Goal: Task Accomplishment & Management: Manage account settings

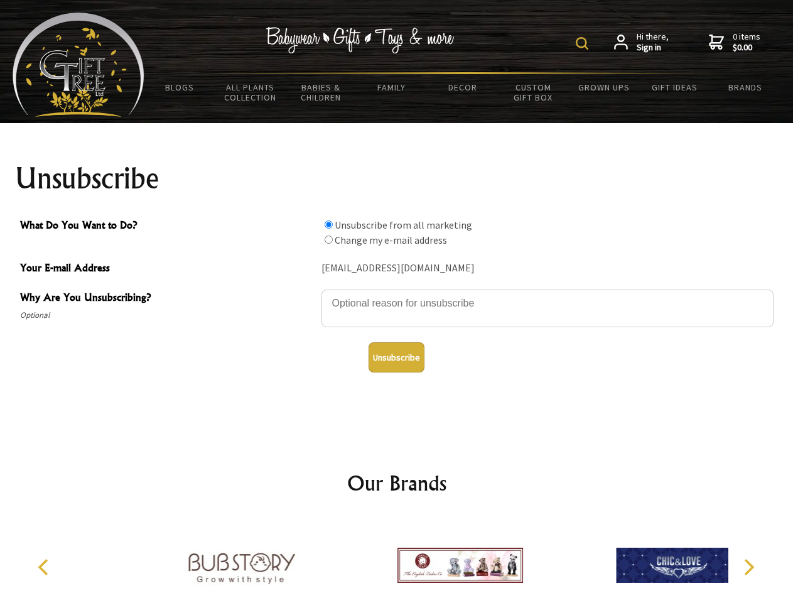
click at [584, 43] on img at bounding box center [582, 43] width 13 height 13
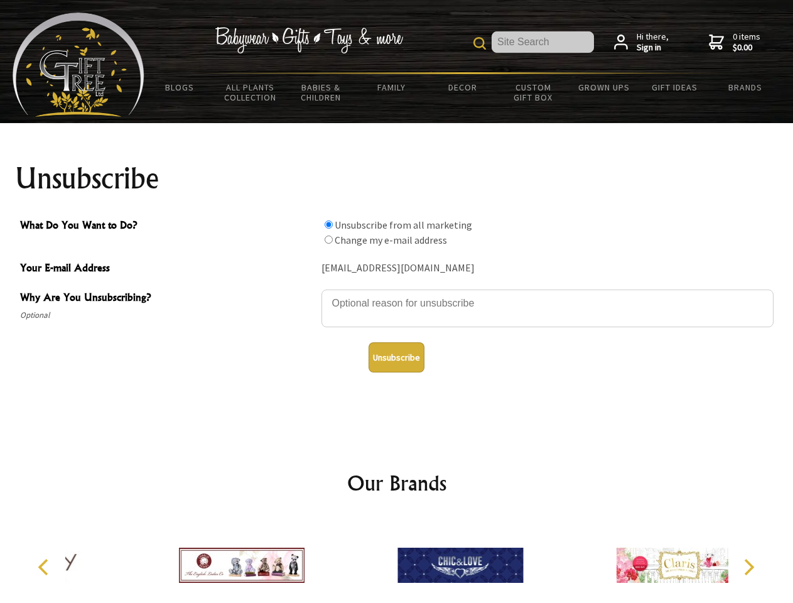
click at [397, 294] on textarea "Why Are You Unsubscribing?" at bounding box center [547, 308] width 452 height 38
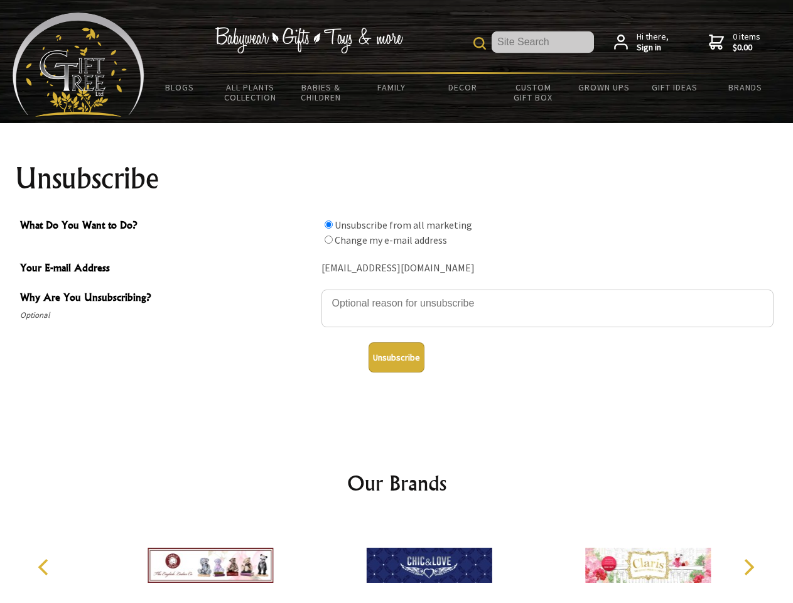
click at [328, 224] on input "What Do You Want to Do?" at bounding box center [328, 224] width 8 height 8
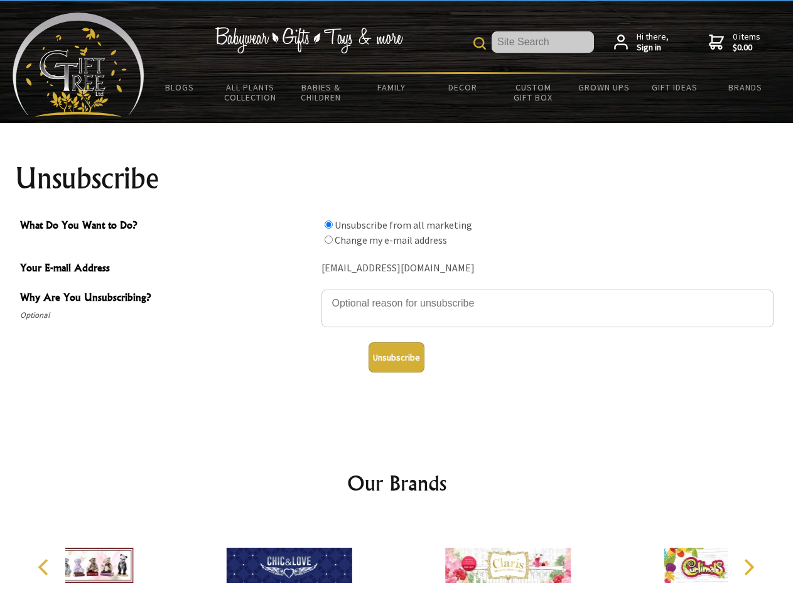
click at [328, 239] on input "What Do You Want to Do?" at bounding box center [328, 239] width 8 height 8
radio input "true"
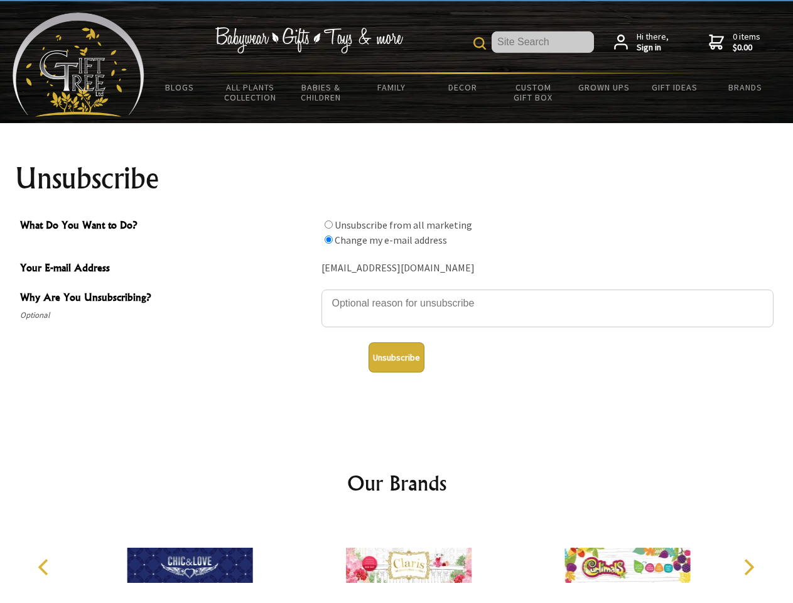
click at [396, 357] on button "Unsubscribe" at bounding box center [396, 357] width 56 height 30
click at [397, 560] on img at bounding box center [409, 565] width 126 height 94
click at [45, 567] on icon "Previous" at bounding box center [44, 567] width 16 height 16
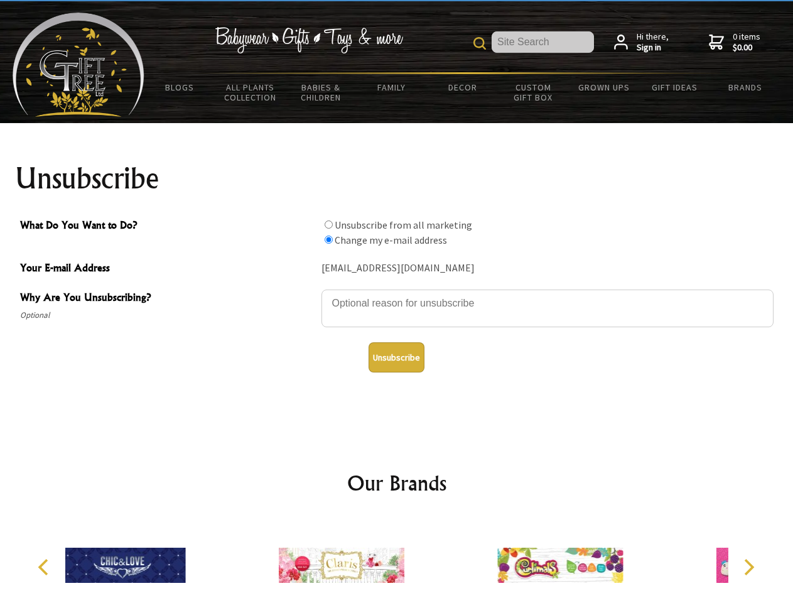
click at [748, 567] on icon "Next" at bounding box center [747, 567] width 16 height 16
